Goal: Task Accomplishment & Management: Use online tool/utility

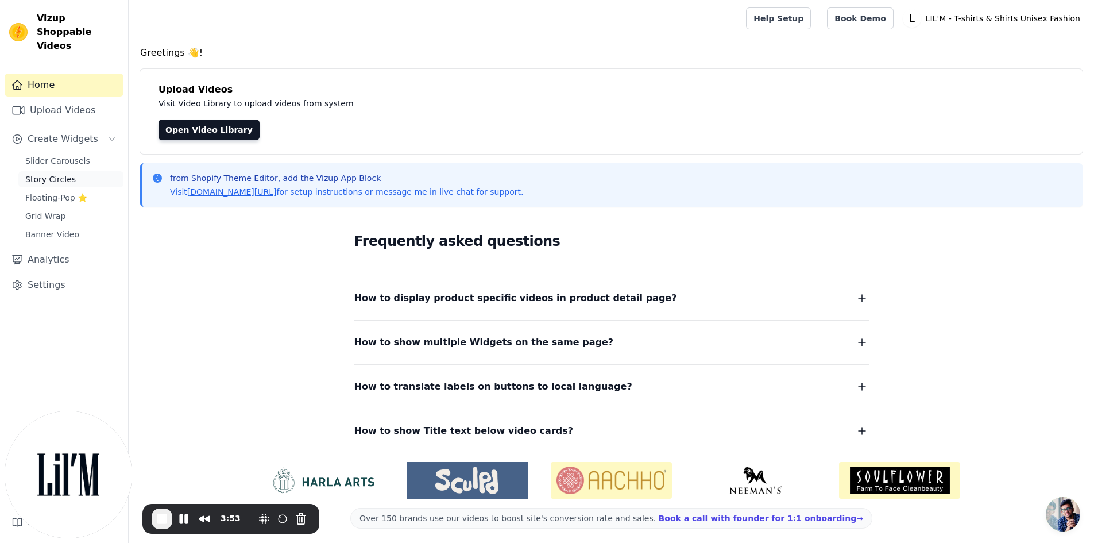
click at [59, 173] on span "Story Circles" at bounding box center [50, 178] width 51 height 11
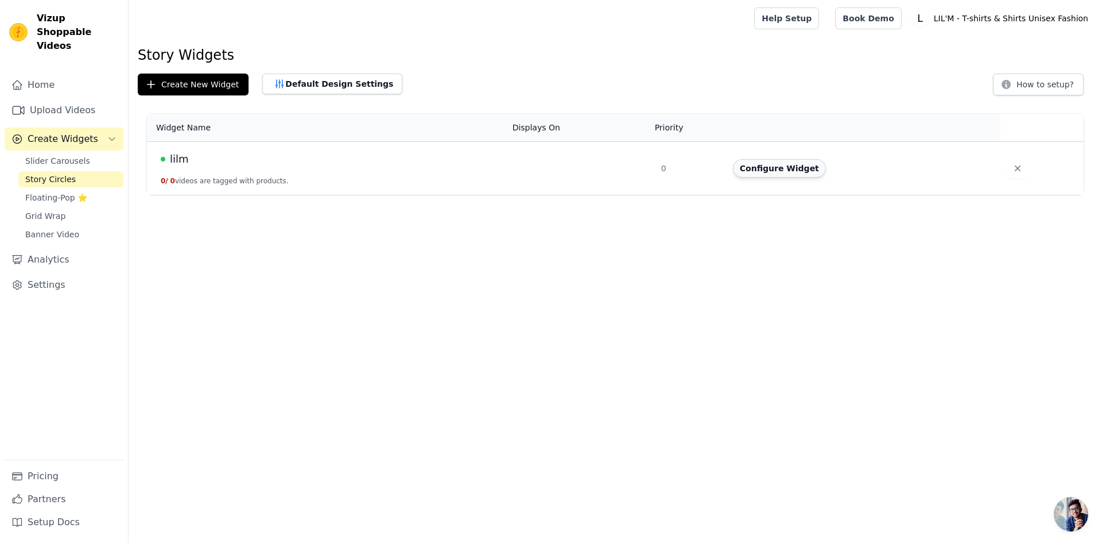
click at [753, 175] on button "Configure Widget" at bounding box center [779, 168] width 93 height 18
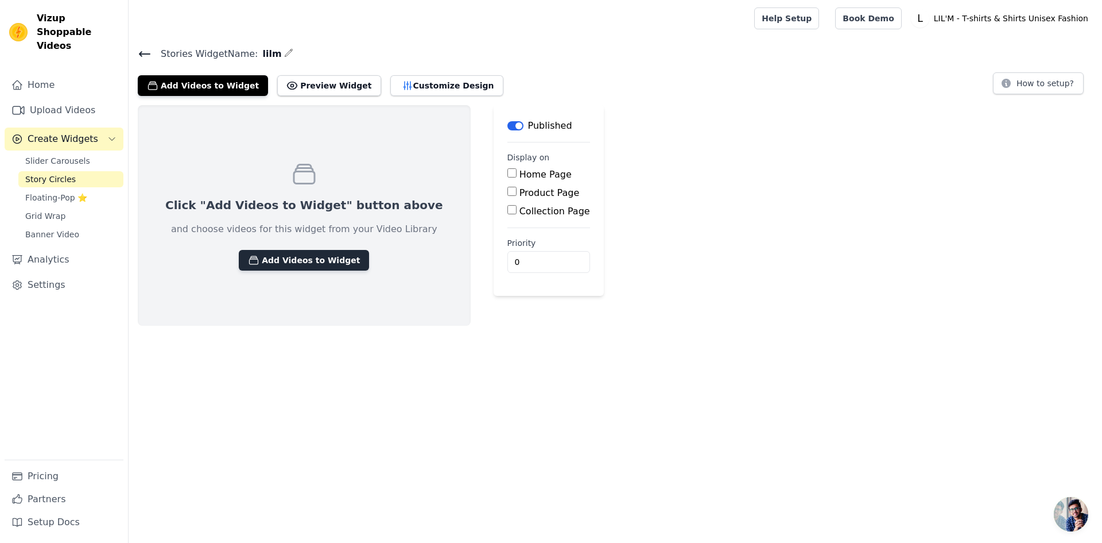
click at [314, 260] on button "Add Videos to Widget" at bounding box center [304, 260] width 130 height 21
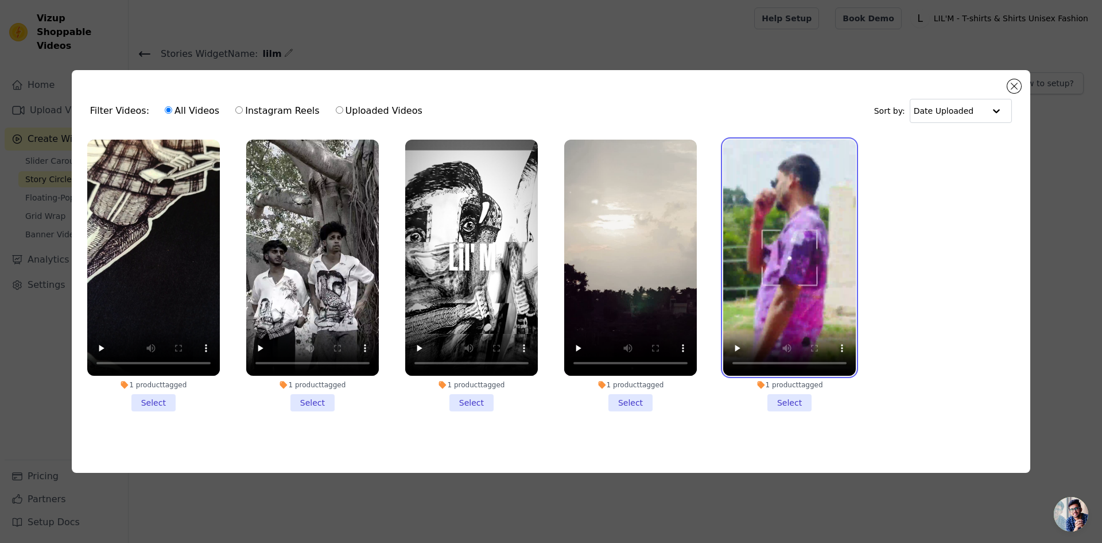
click at [786, 238] on video at bounding box center [789, 258] width 133 height 236
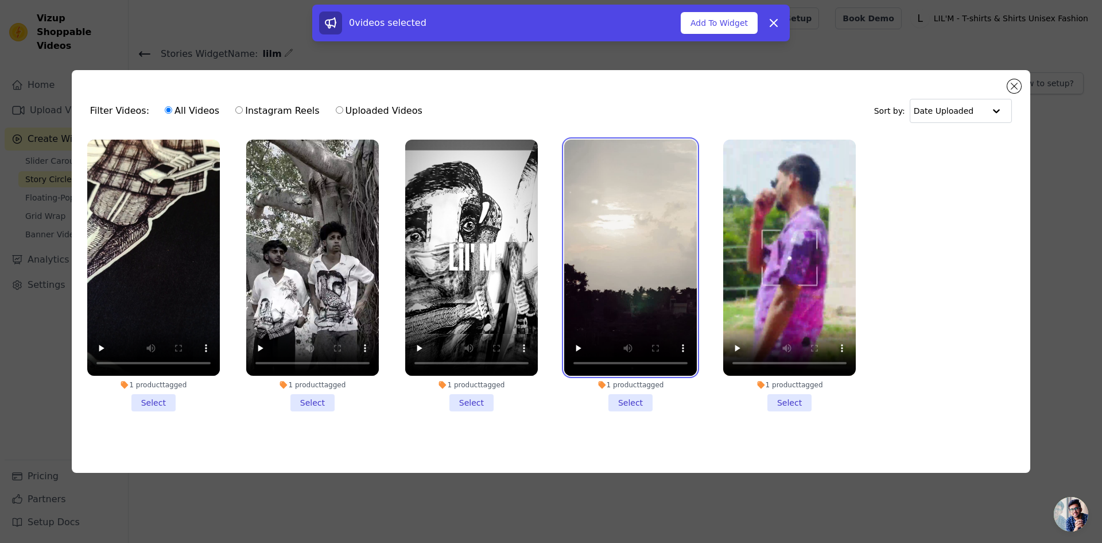
click at [616, 262] on video at bounding box center [630, 258] width 133 height 236
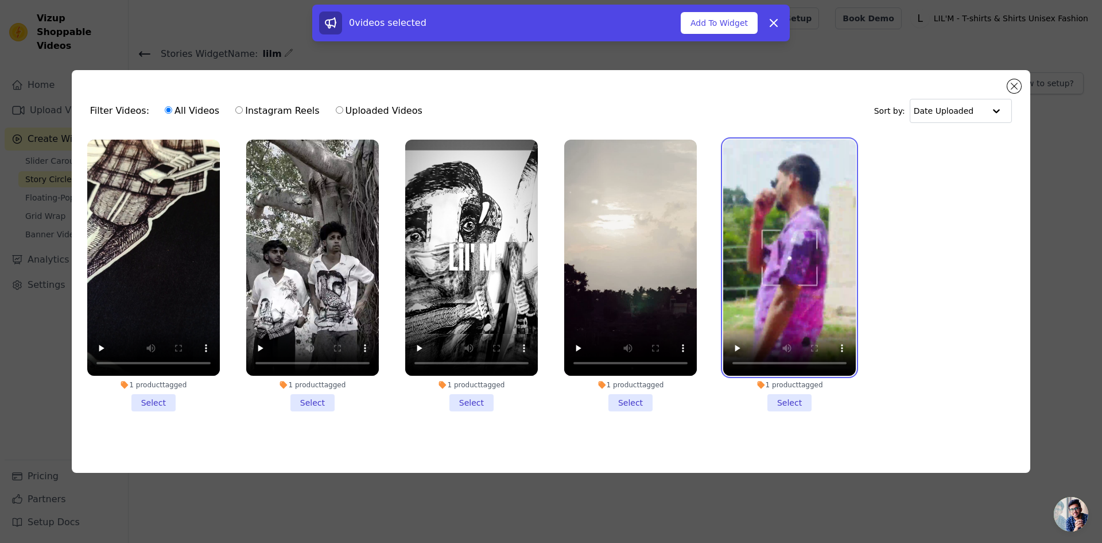
click at [791, 243] on video at bounding box center [789, 258] width 133 height 236
click at [796, 399] on li "1 product tagged Select" at bounding box center [789, 276] width 133 height 272
click at [0, 0] on input "1 product tagged Select" at bounding box center [0, 0] width 0 height 0
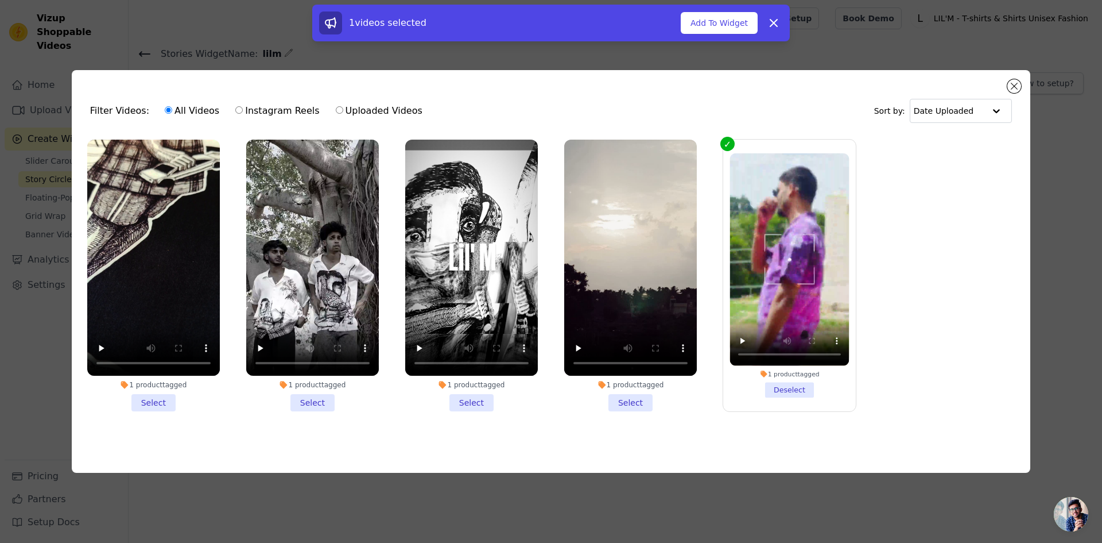
click at [635, 397] on li "1 product tagged Select" at bounding box center [630, 276] width 133 height 272
click at [0, 0] on input "1 product tagged Select" at bounding box center [0, 0] width 0 height 0
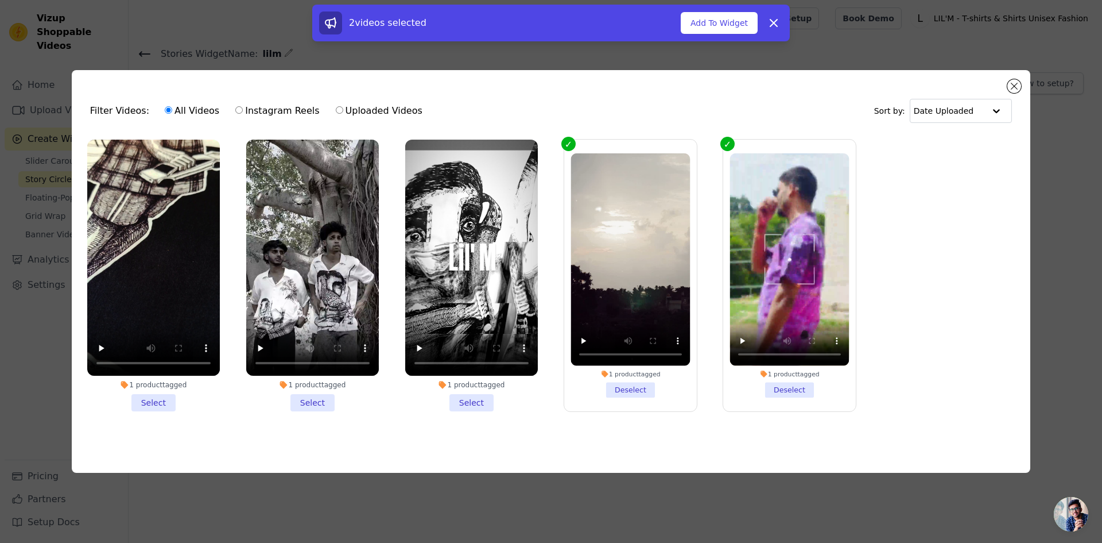
click at [472, 401] on li "1 product tagged Select" at bounding box center [471, 276] width 133 height 272
click at [0, 0] on input "1 product tagged Select" at bounding box center [0, 0] width 0 height 0
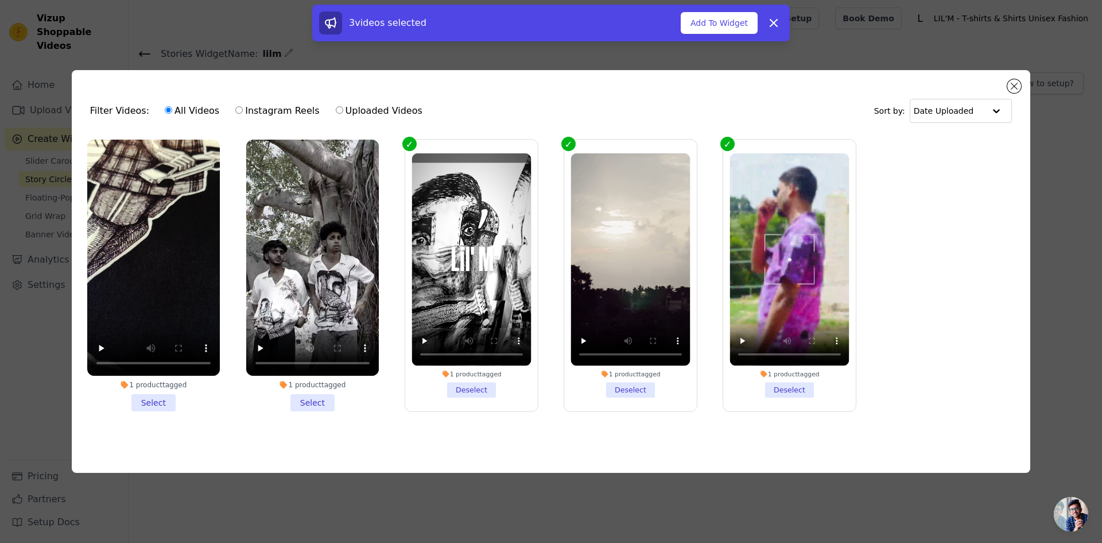
click at [308, 397] on li "1 product tagged Select" at bounding box center [312, 276] width 133 height 272
click at [0, 0] on input "1 product tagged Select" at bounding box center [0, 0] width 0 height 0
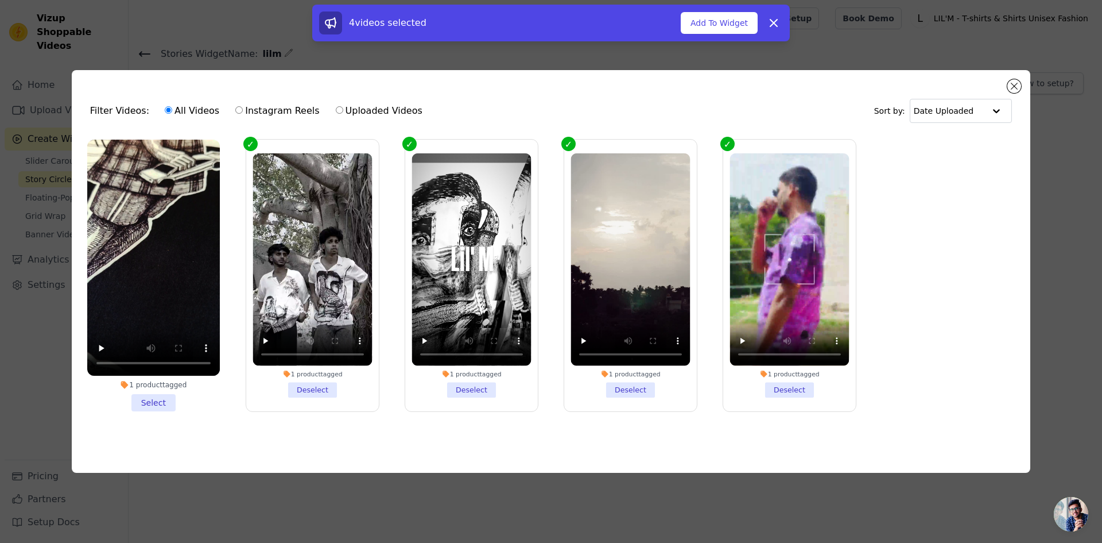
click at [153, 397] on li "1 product tagged Select" at bounding box center [153, 276] width 133 height 272
click at [0, 0] on input "1 product tagged Select" at bounding box center [0, 0] width 0 height 0
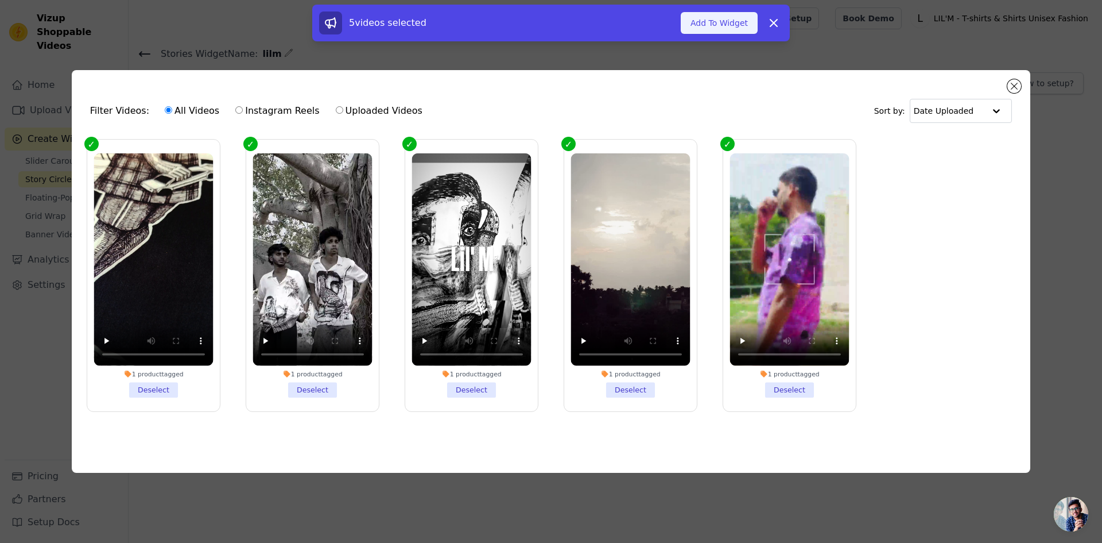
click at [727, 25] on button "Add To Widget" at bounding box center [719, 23] width 77 height 22
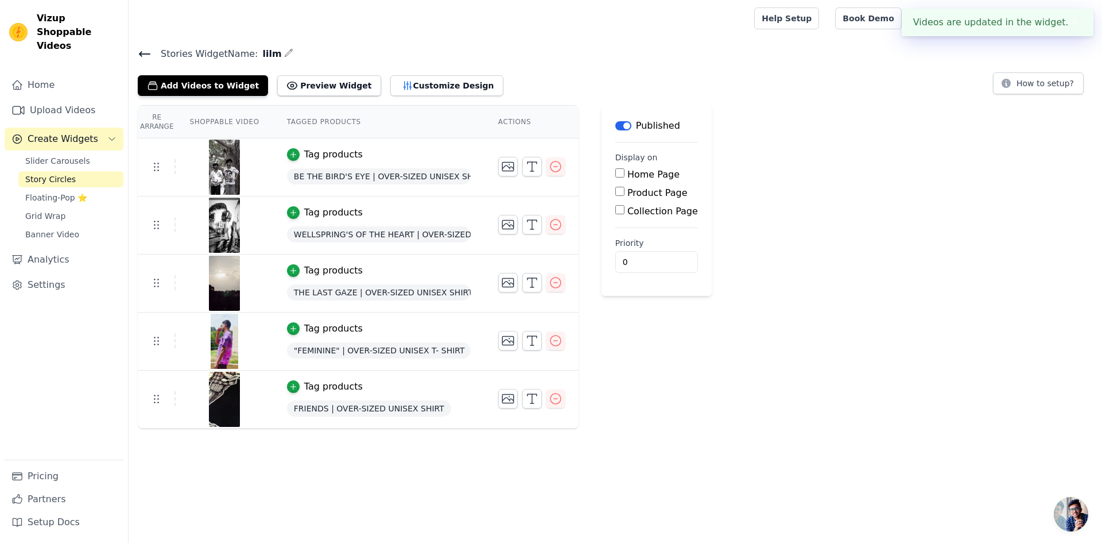
click at [616, 191] on input "Product Page" at bounding box center [620, 191] width 9 height 9
checkbox input "true"
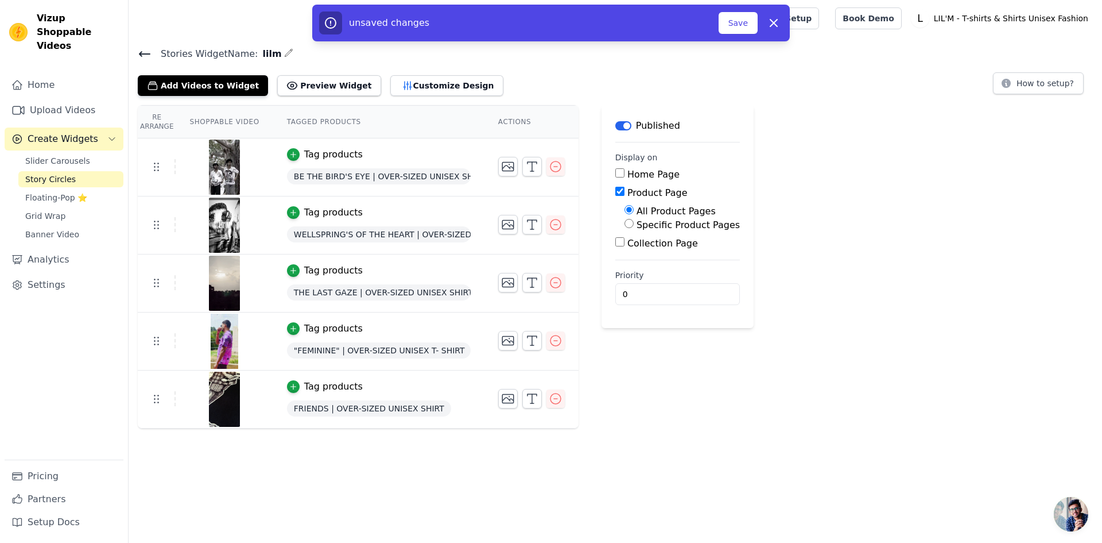
click at [616, 171] on input "Home Page" at bounding box center [620, 172] width 9 height 9
checkbox input "true"
click at [616, 238] on input "Collection Page" at bounding box center [620, 241] width 9 height 9
checkbox input "true"
click at [286, 83] on button "Preview Widget" at bounding box center [328, 85] width 103 height 21
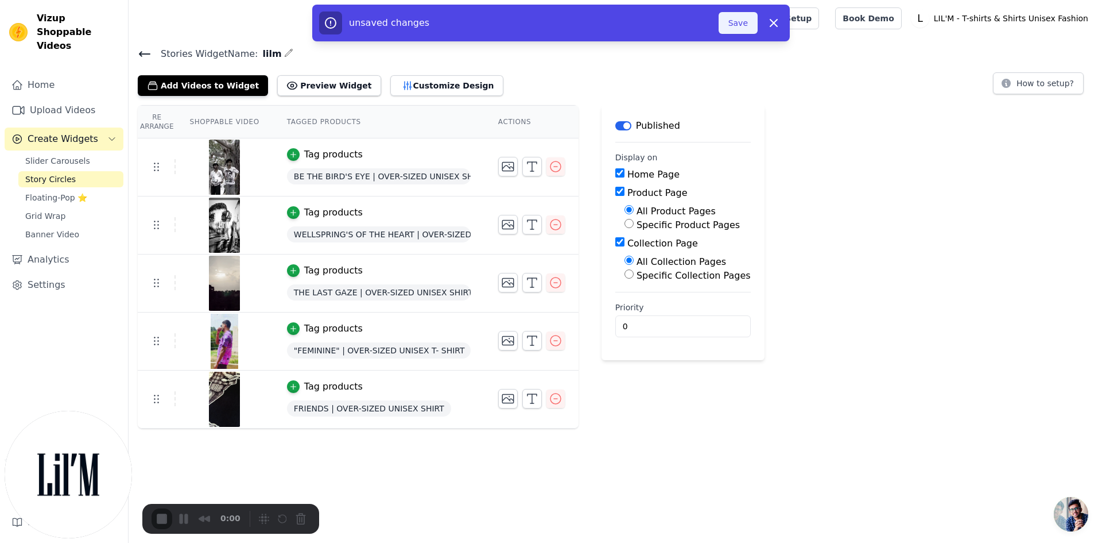
click at [739, 21] on button "Save" at bounding box center [738, 23] width 39 height 22
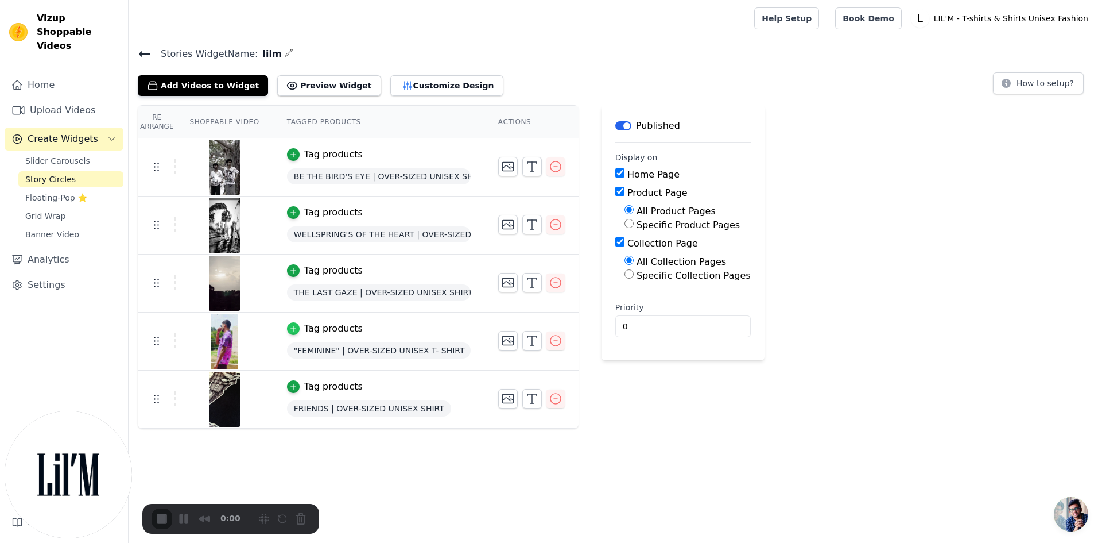
click at [289, 325] on icon "button" at bounding box center [293, 328] width 8 height 8
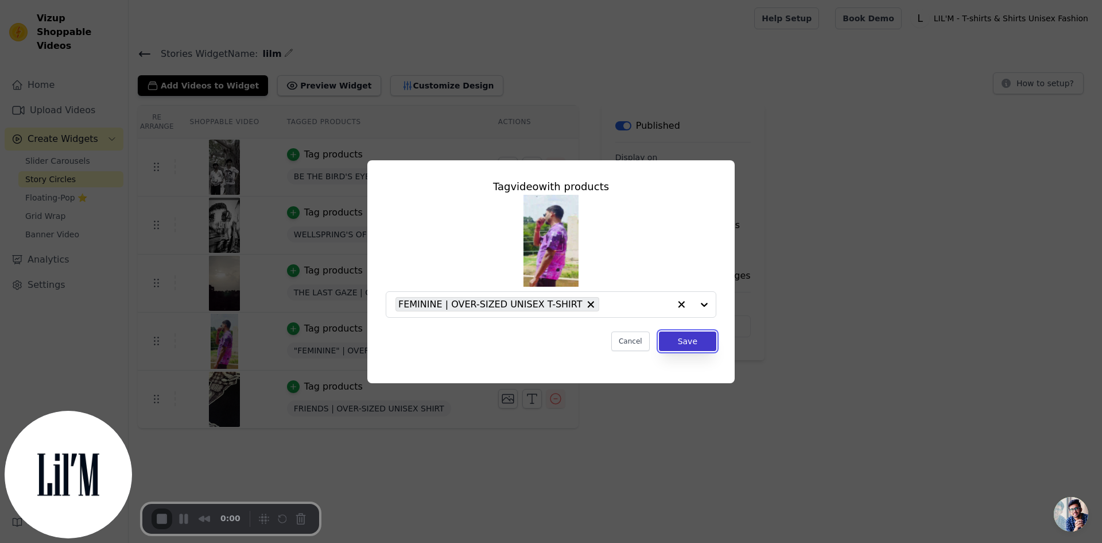
click at [694, 345] on button "Save" at bounding box center [687, 341] width 57 height 20
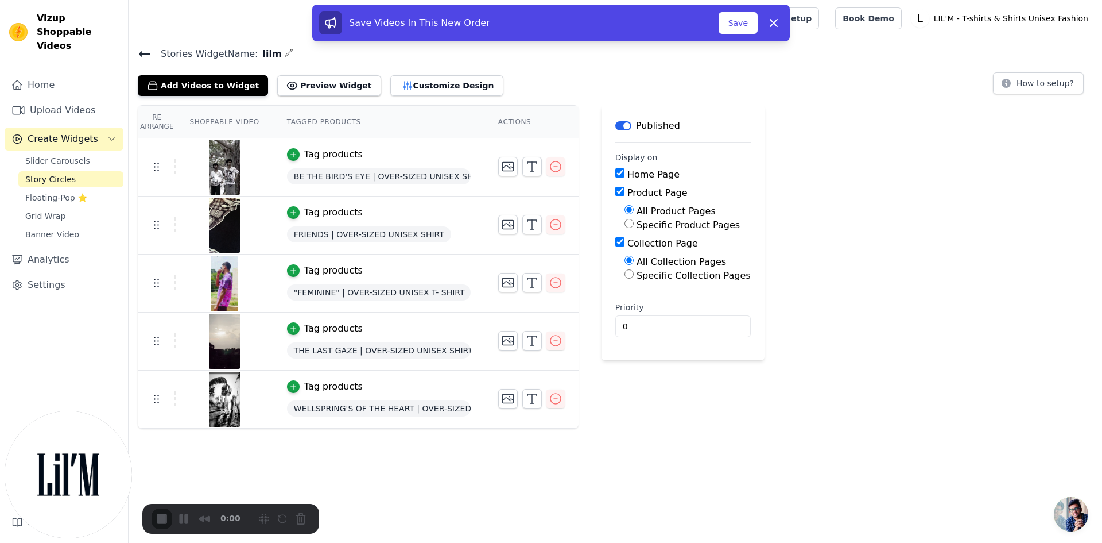
click at [719, 16] on div "Save Videos In This New Order" at bounding box center [519, 22] width 400 height 23
click at [728, 20] on button "Save" at bounding box center [738, 23] width 39 height 22
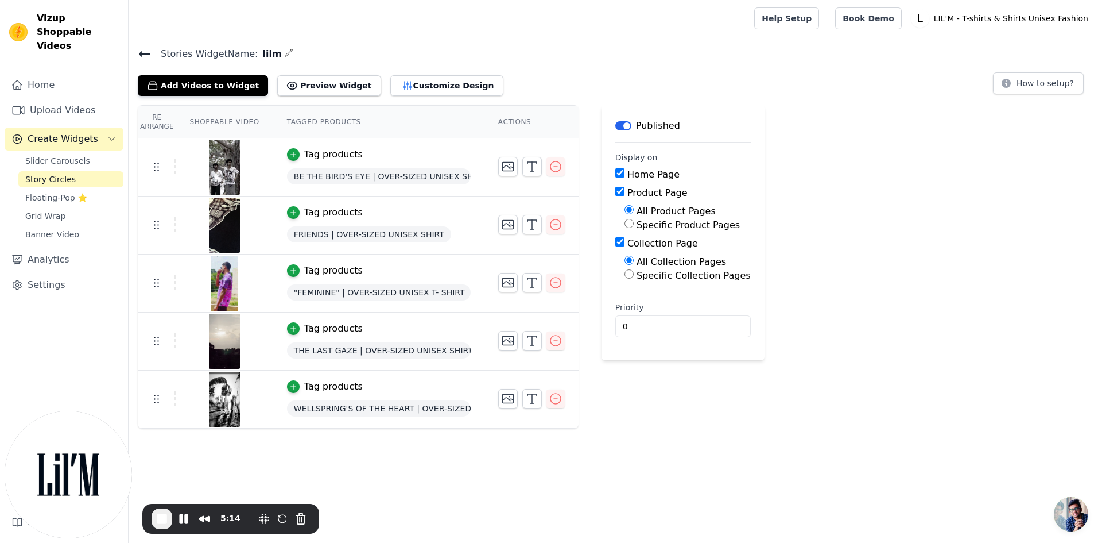
click at [148, 55] on icon at bounding box center [145, 54] width 14 height 14
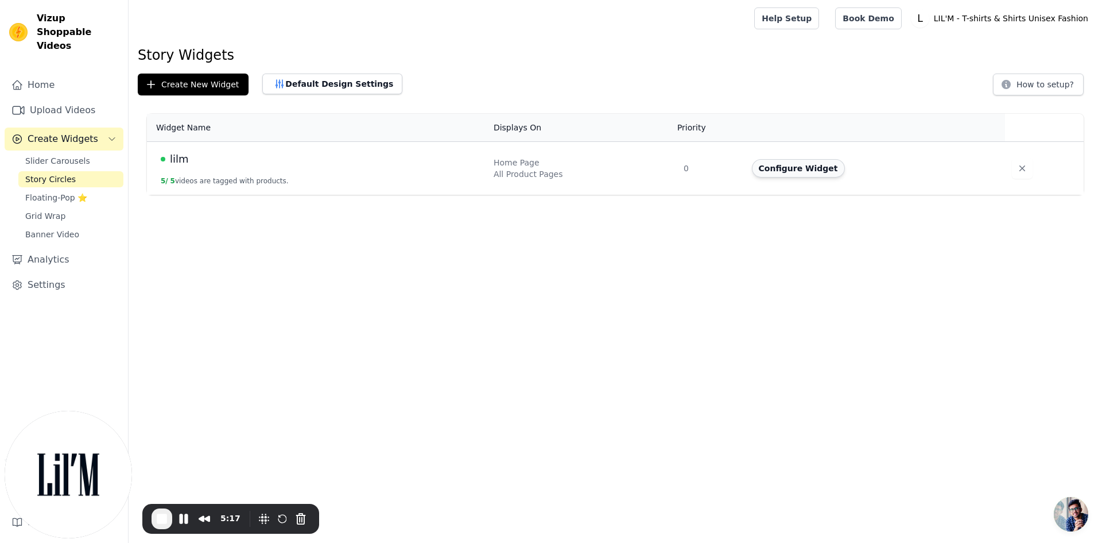
click at [826, 171] on button "Configure Widget" at bounding box center [798, 168] width 93 height 18
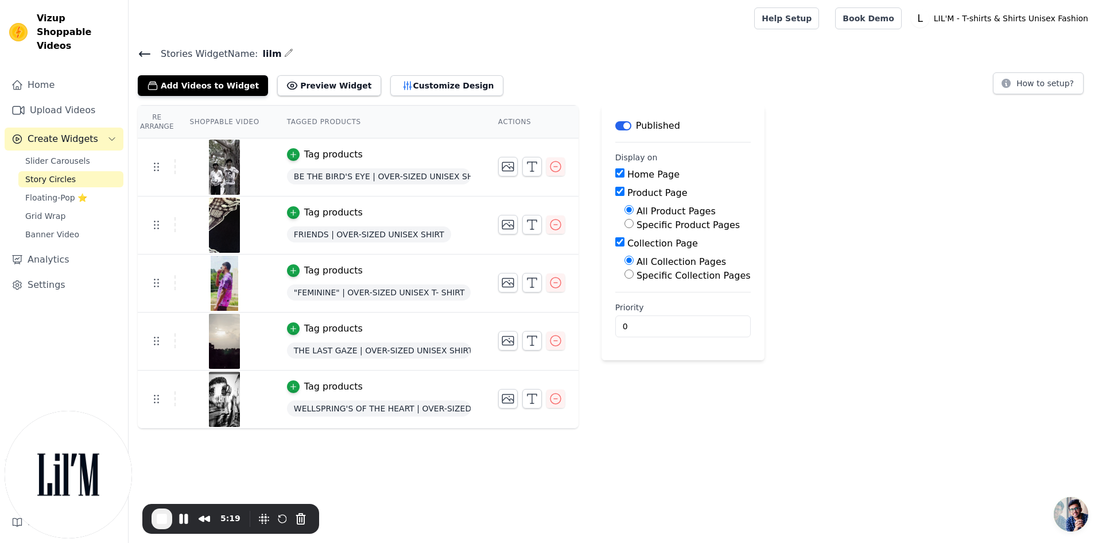
click at [145, 53] on icon at bounding box center [145, 54] width 10 height 5
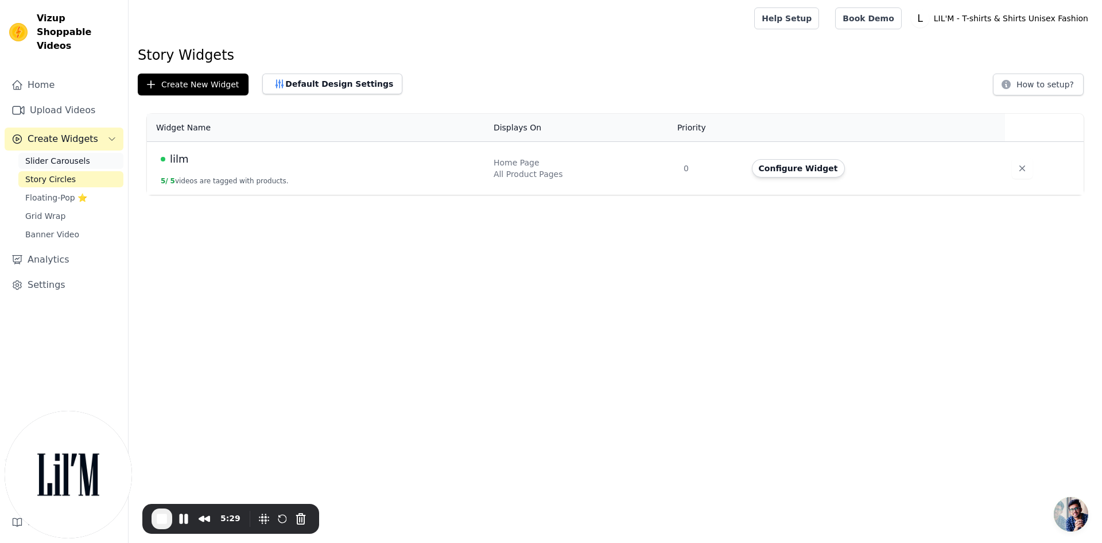
click at [60, 155] on span "Slider Carousels" at bounding box center [57, 160] width 65 height 11
click at [41, 173] on span "Story Circles" at bounding box center [50, 178] width 51 height 11
click at [813, 169] on button "Configure Widget" at bounding box center [798, 168] width 93 height 18
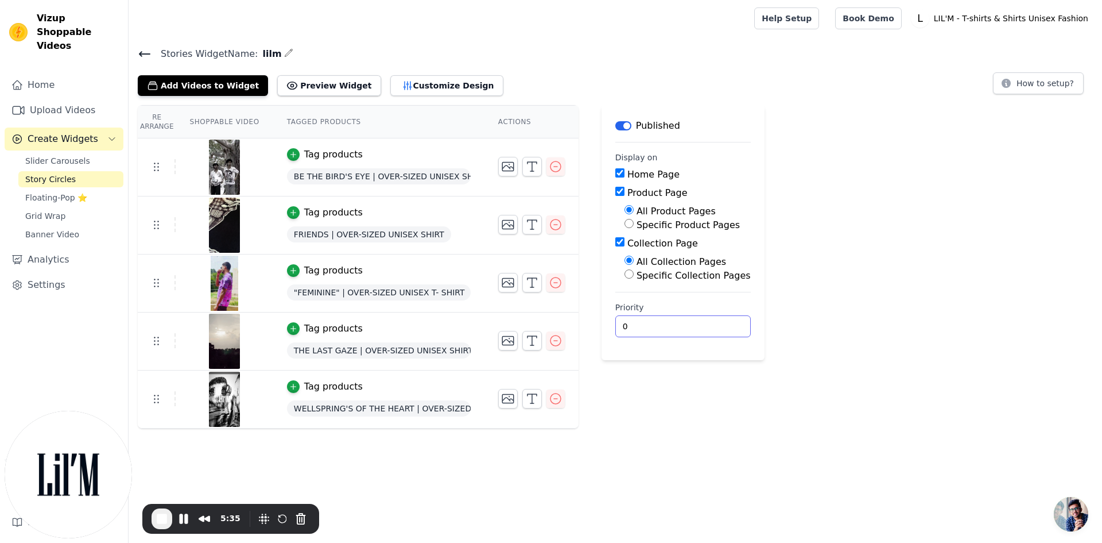
click at [626, 336] on input "0" at bounding box center [684, 326] width 136 height 22
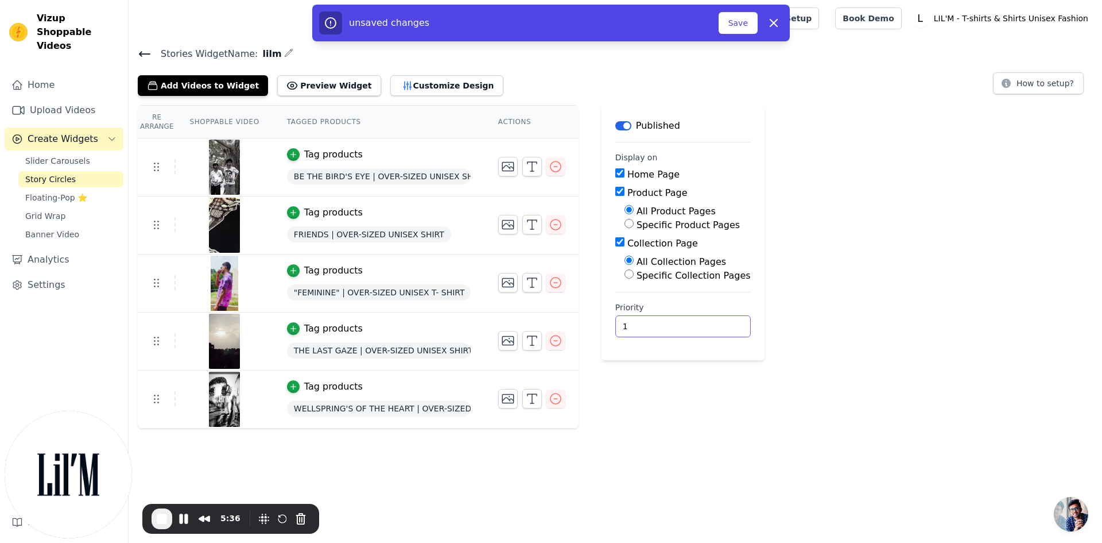
type input "1"
click at [702, 321] on input "1" at bounding box center [684, 326] width 136 height 22
click at [741, 13] on button "Save" at bounding box center [738, 23] width 39 height 22
click at [742, 21] on button "Save" at bounding box center [738, 23] width 39 height 22
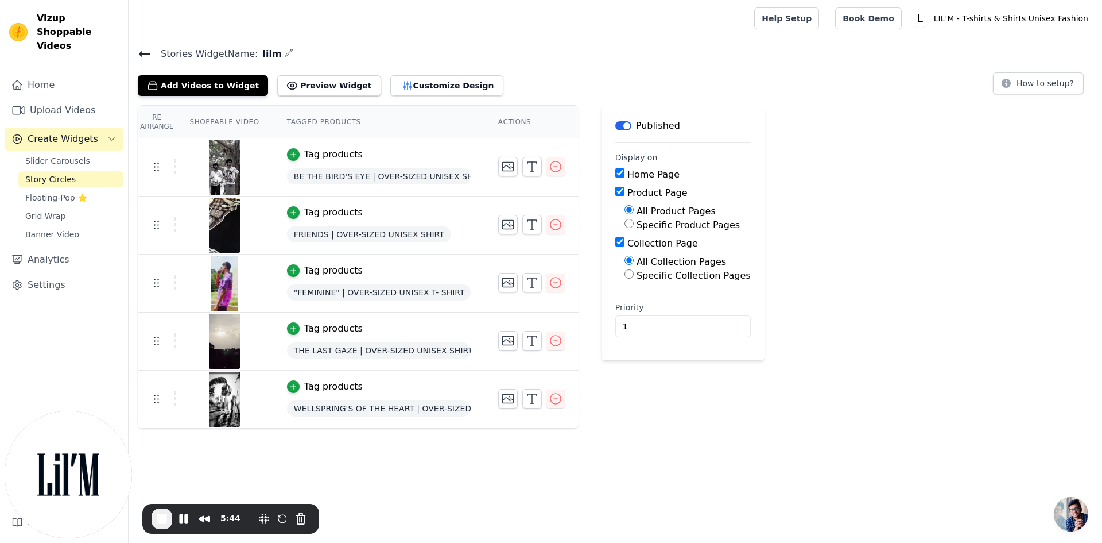
click at [144, 52] on icon at bounding box center [145, 54] width 14 height 14
